Goal: Check status: Check status

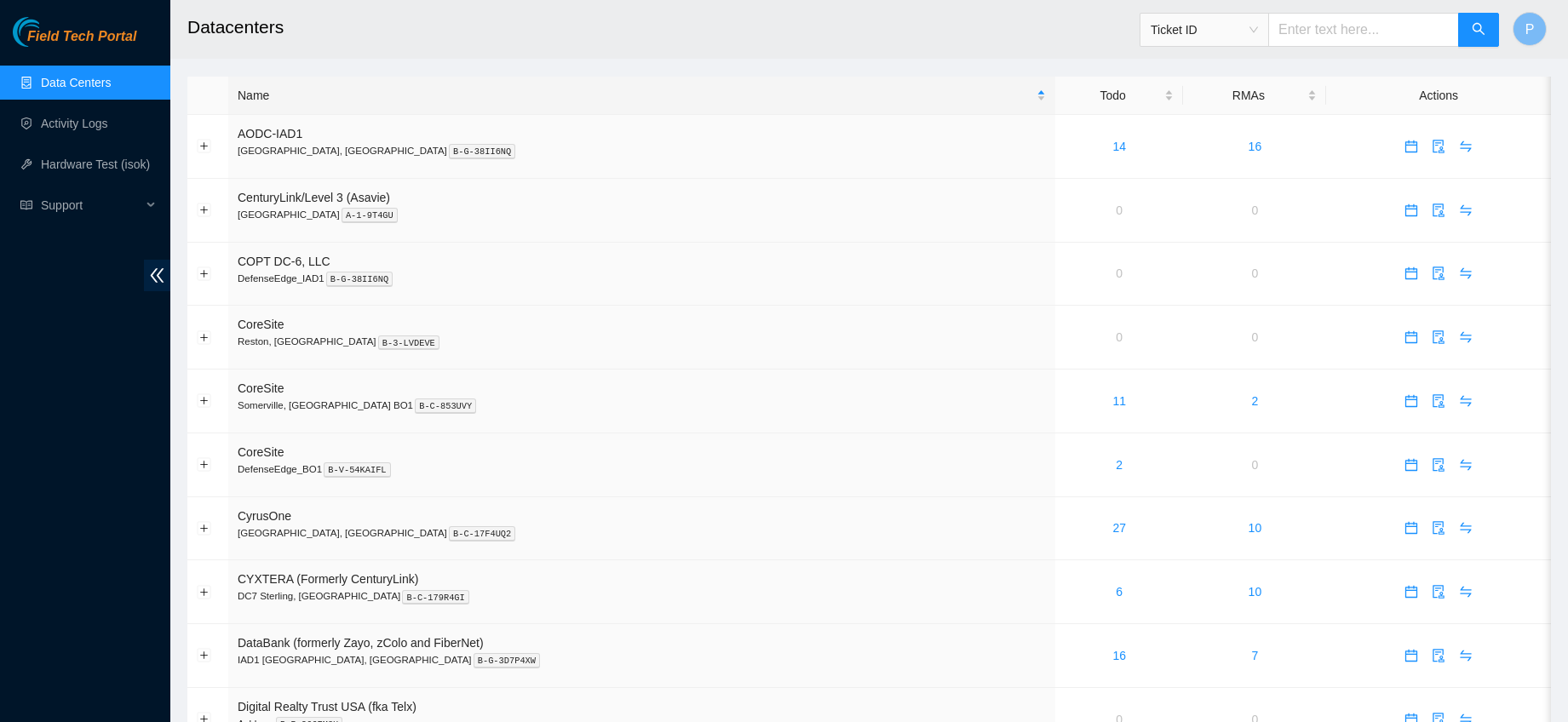
scroll to position [744, 0]
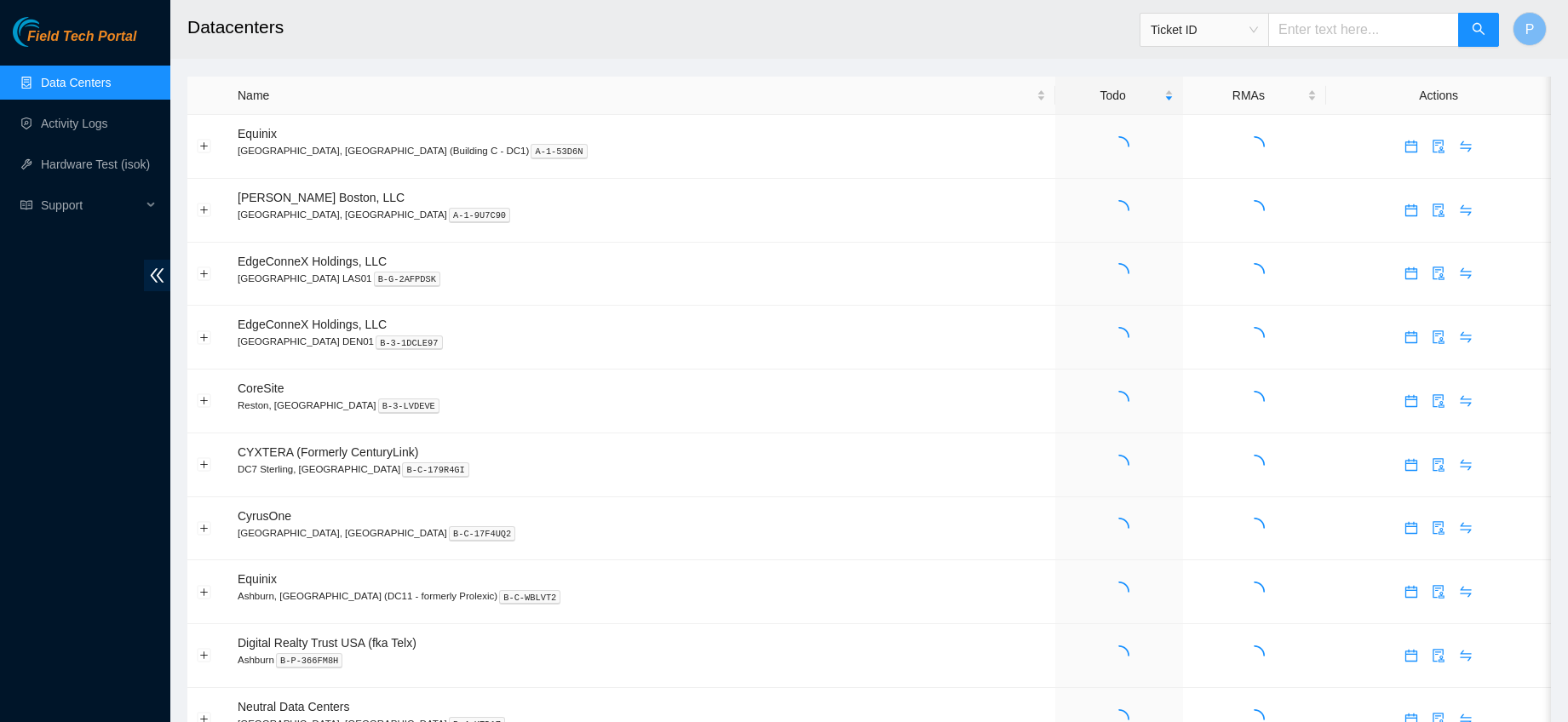
click at [1357, 30] on input "text" at bounding box center [1363, 29] width 191 height 34
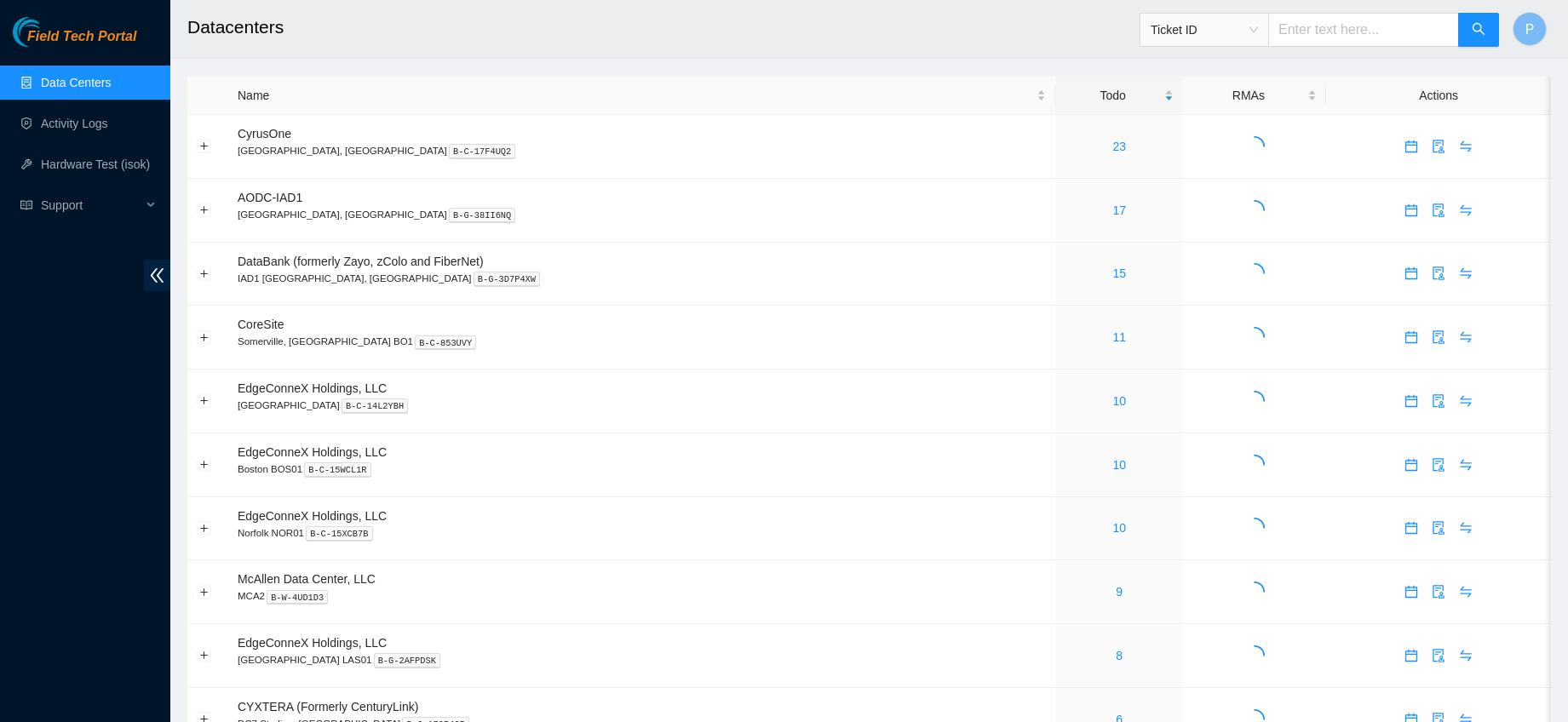
paste input "B-W-12IDBOR"
type input "B-W-12IDBOR"
click at [1471, 30] on icon "search" at bounding box center [1478, 28] width 13 height 13
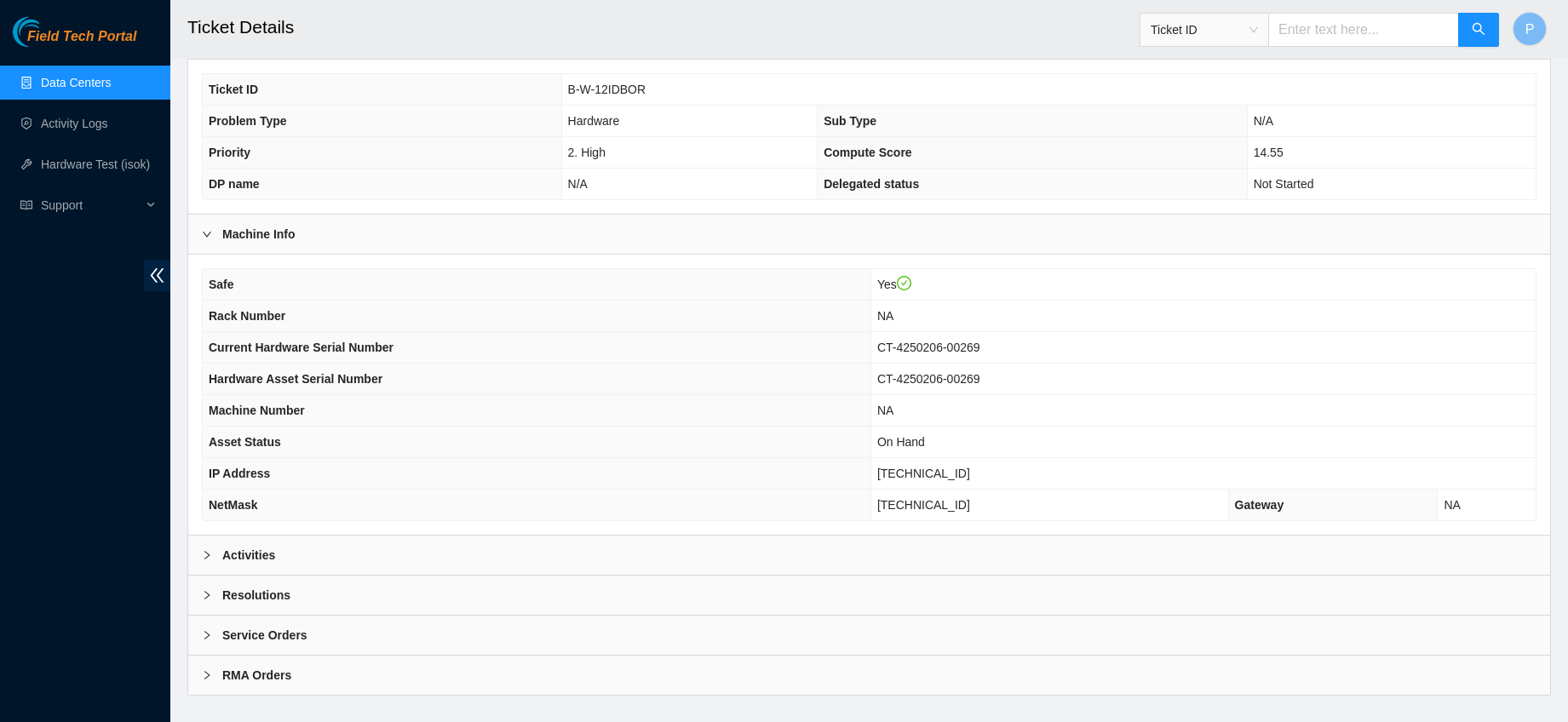
scroll to position [415, 0]
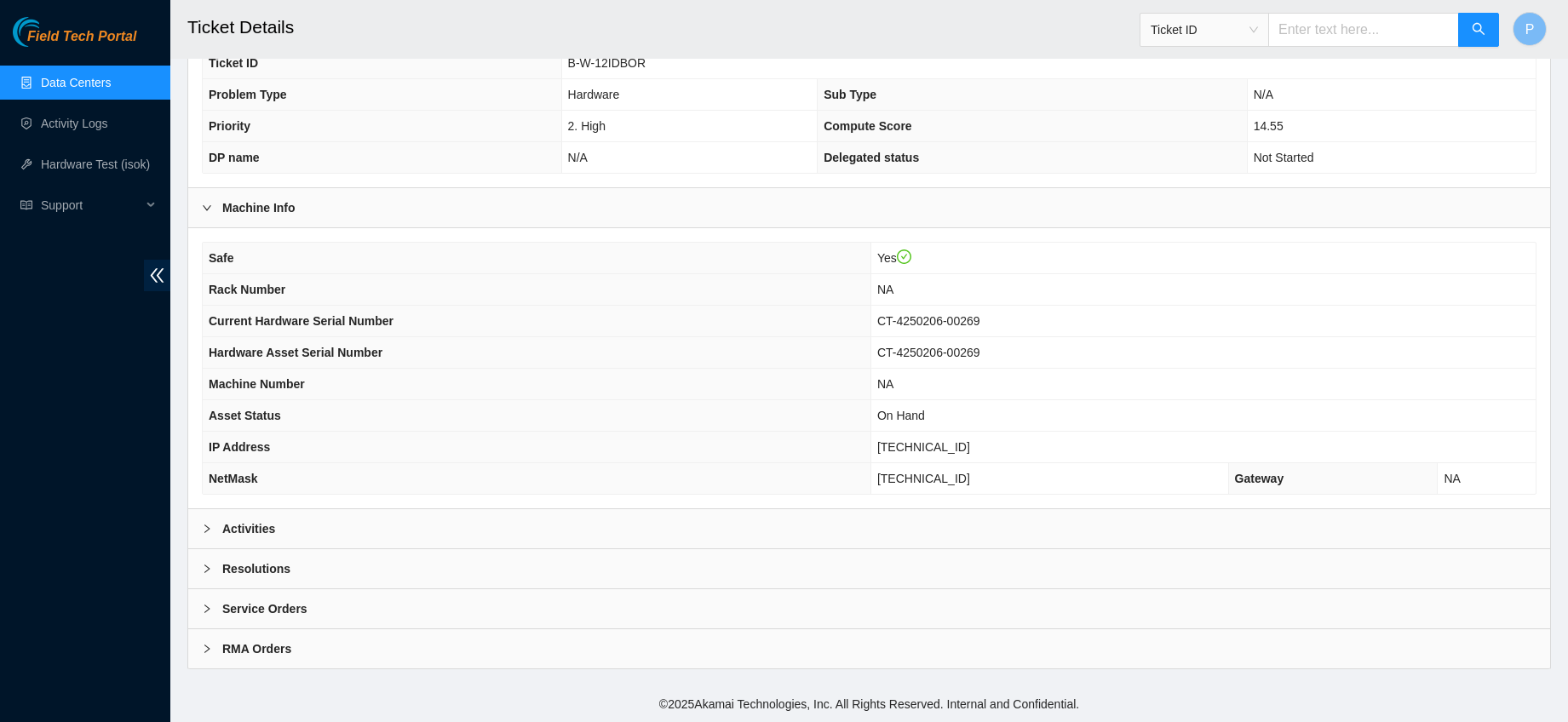
click at [255, 644] on b "RMA Orders" at bounding box center [256, 649] width 69 height 19
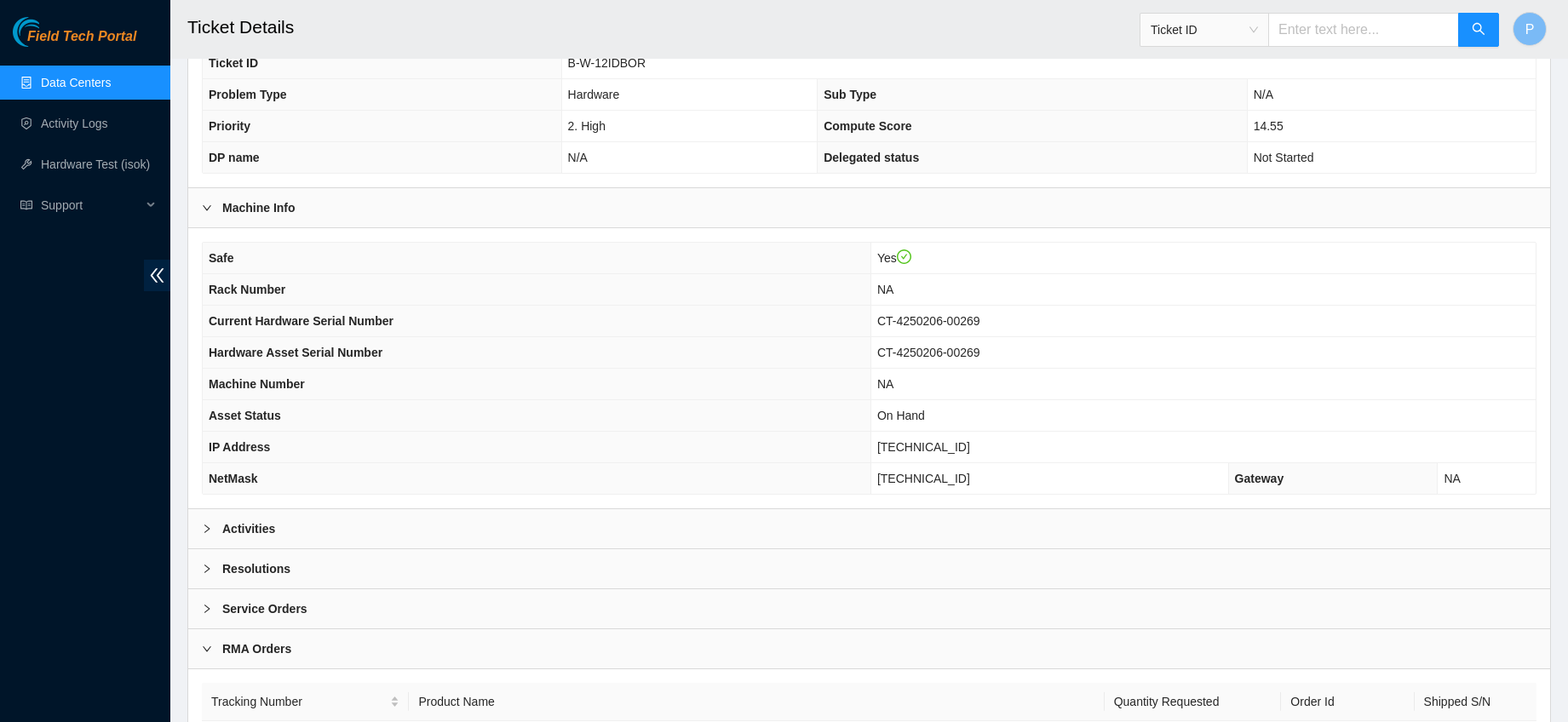
scroll to position [528, 0]
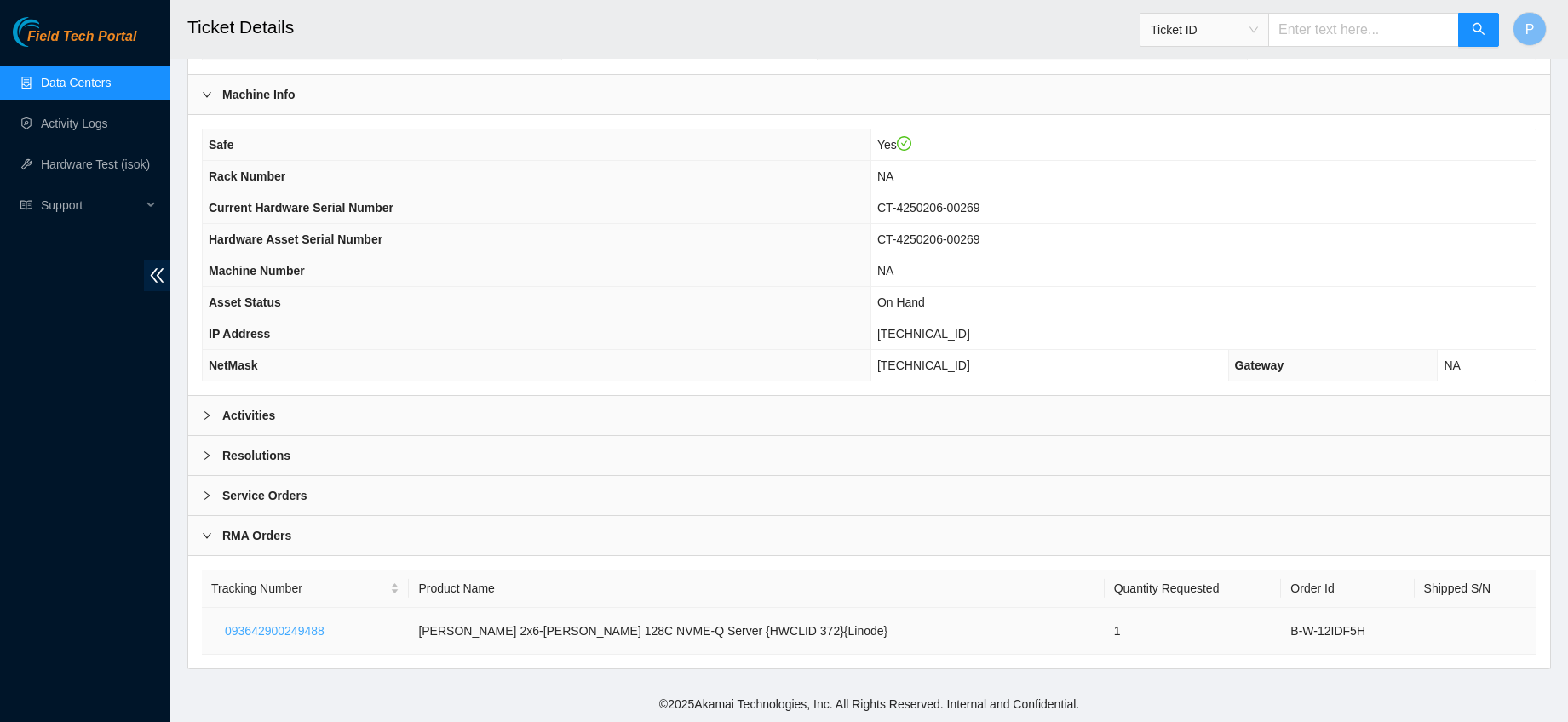
click at [284, 630] on span "093642900249488" at bounding box center [274, 632] width 100 height 19
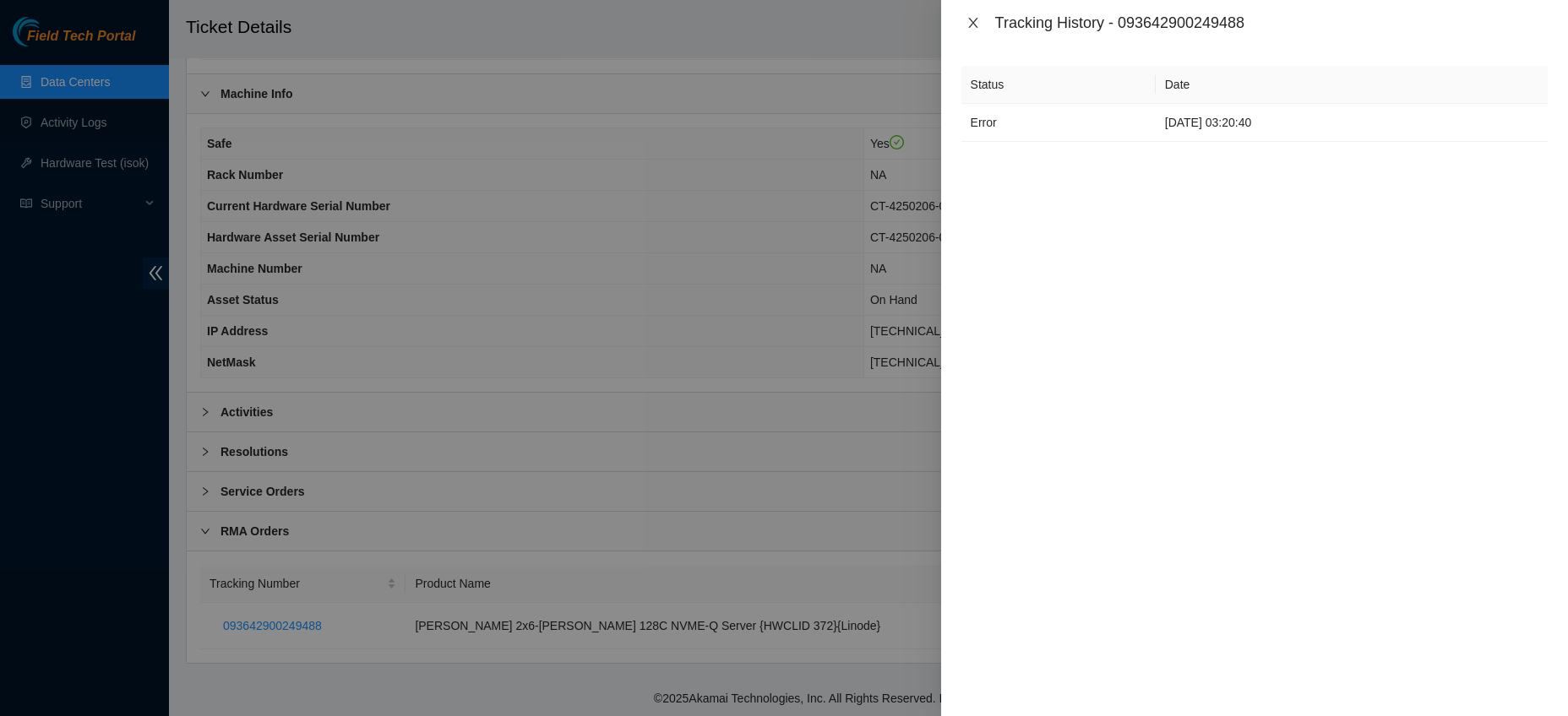
click at [972, 24] on icon "close" at bounding box center [973, 23] width 13 height 13
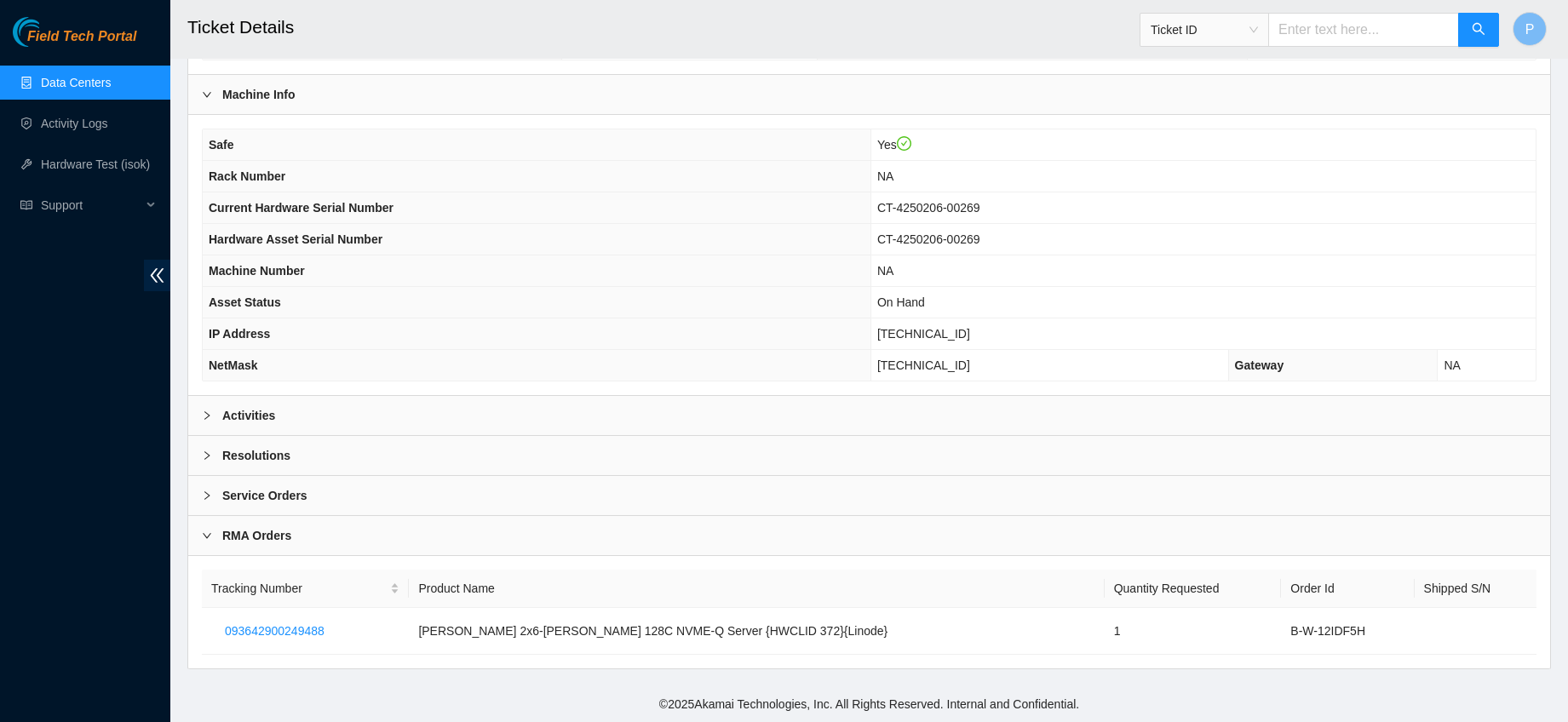
click at [235, 463] on b "Resolutions" at bounding box center [256, 456] width 68 height 19
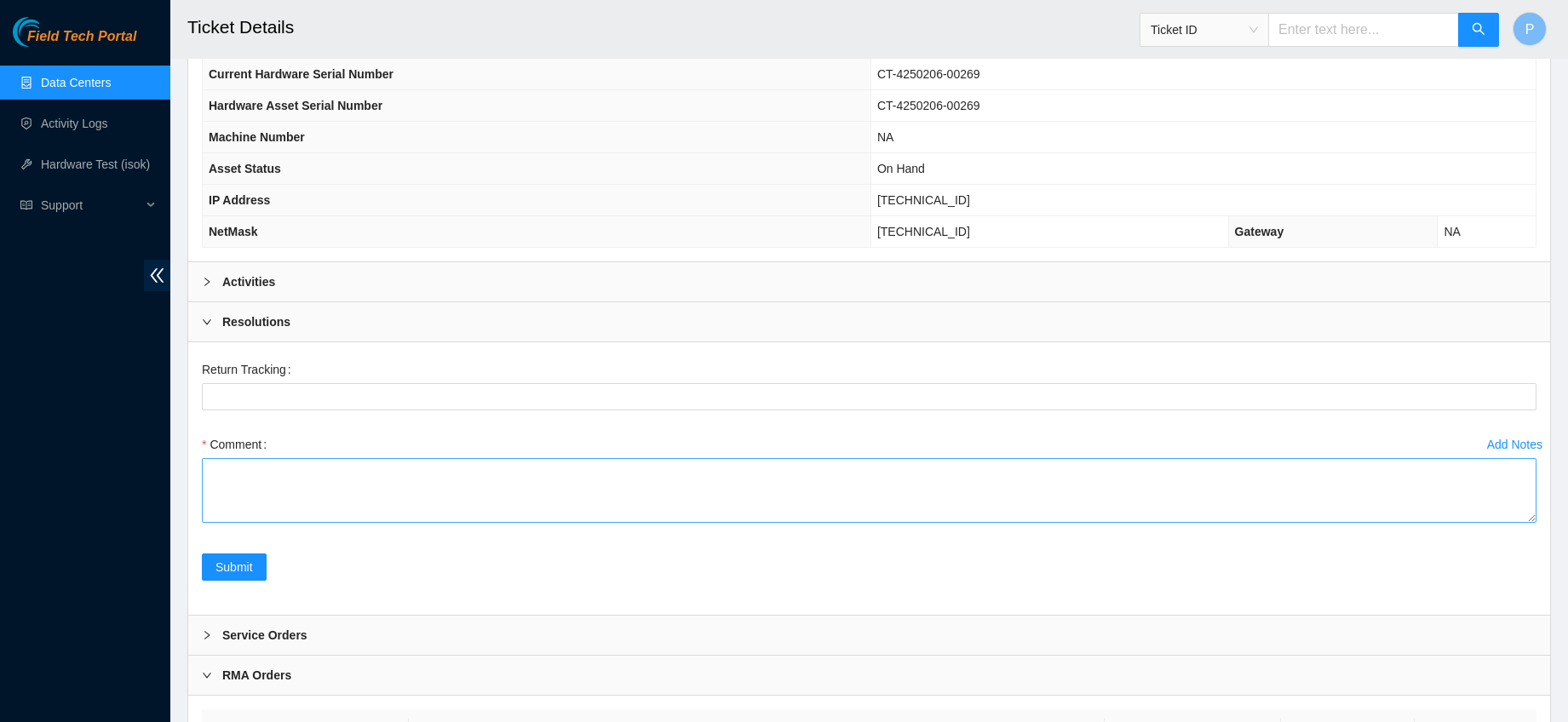
scroll to position [802, 0]
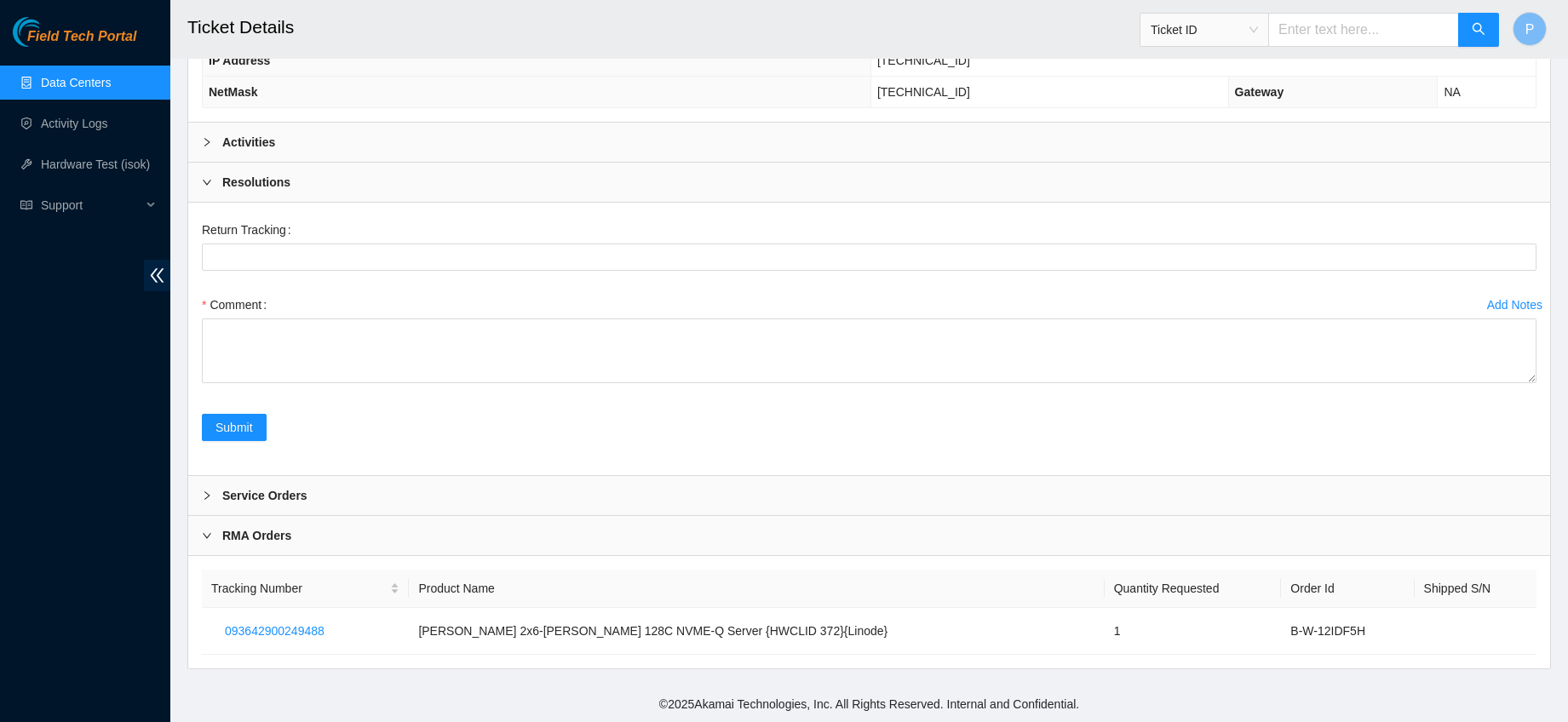
click at [243, 185] on b "Resolutions" at bounding box center [256, 182] width 68 height 19
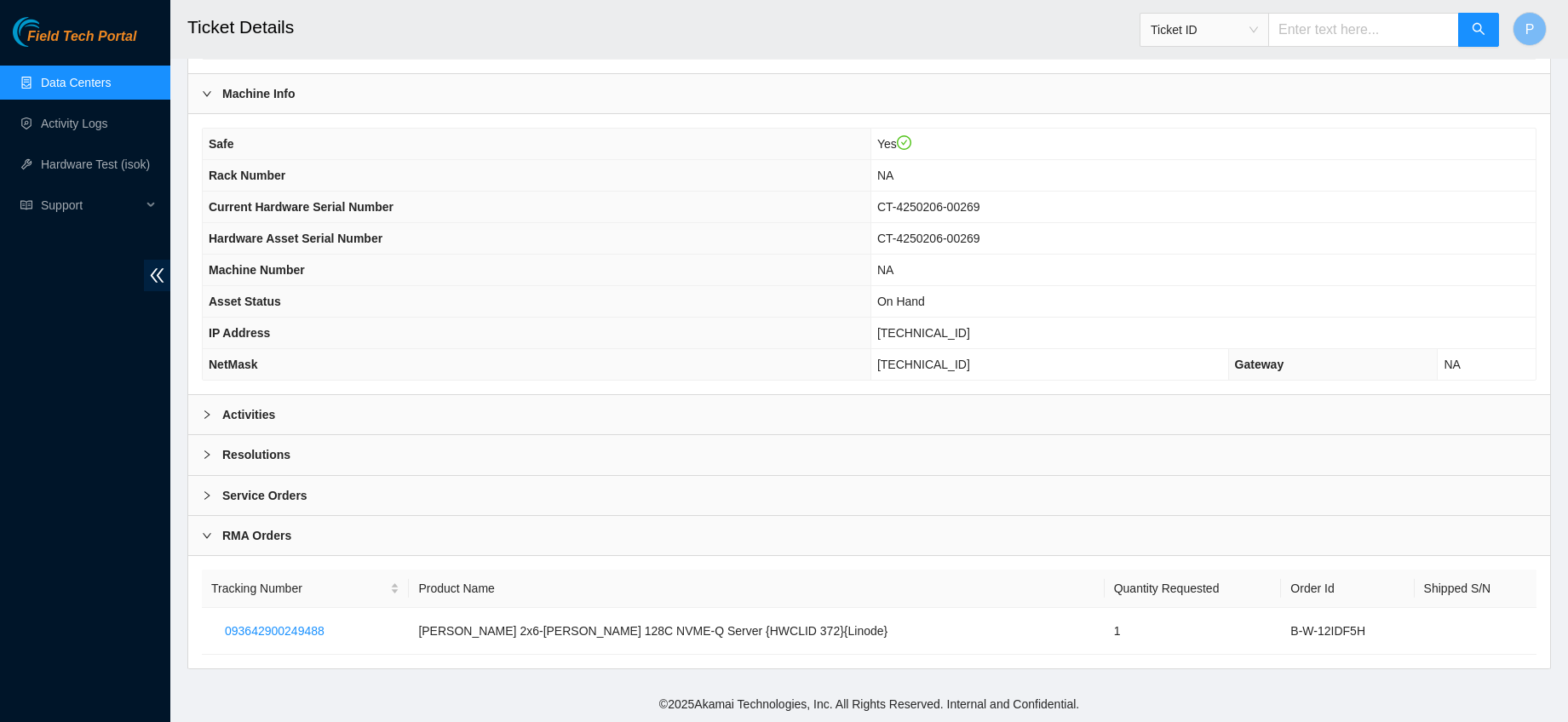
scroll to position [528, 0]
click at [281, 421] on div "Activities" at bounding box center [869, 415] width 1362 height 39
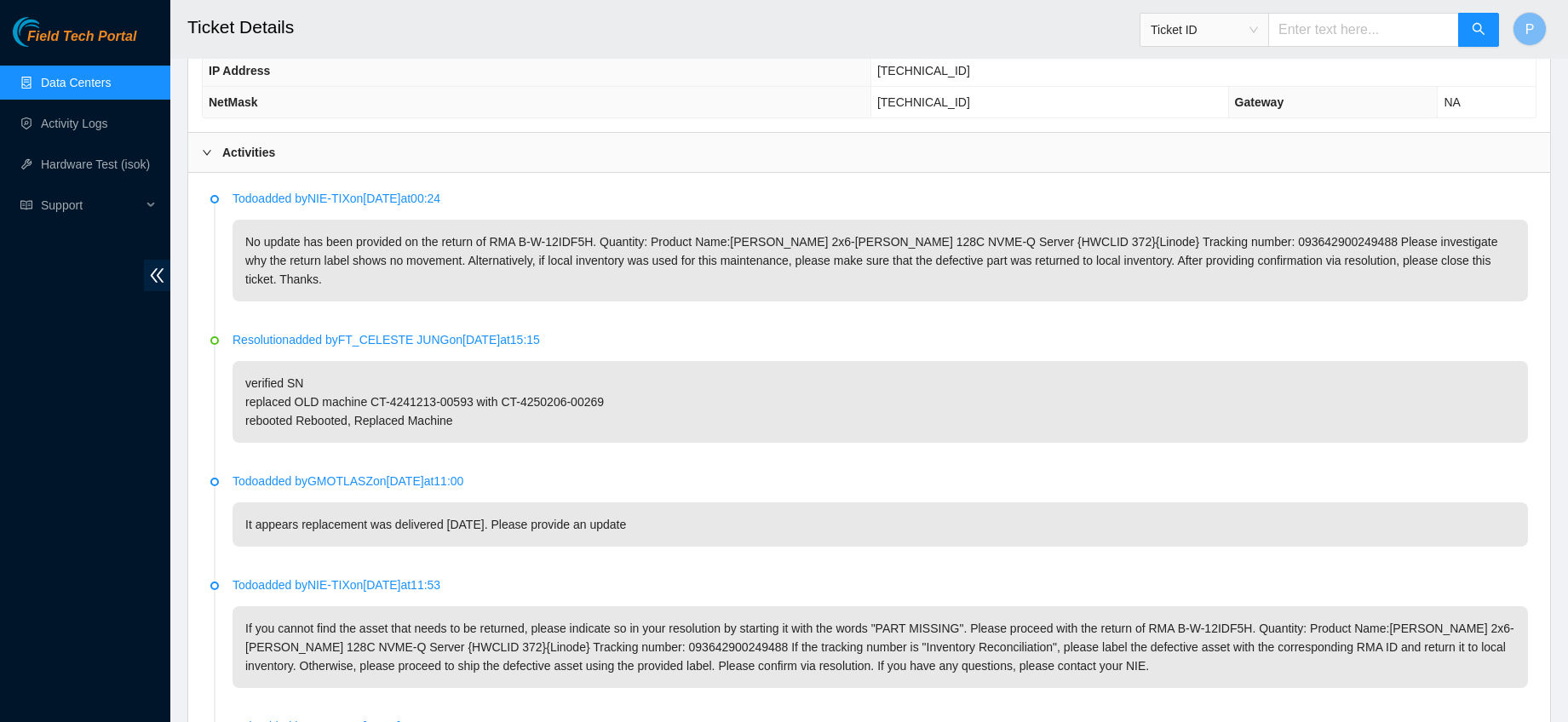
scroll to position [813, 0]
